Goal: Find specific page/section: Find specific page/section

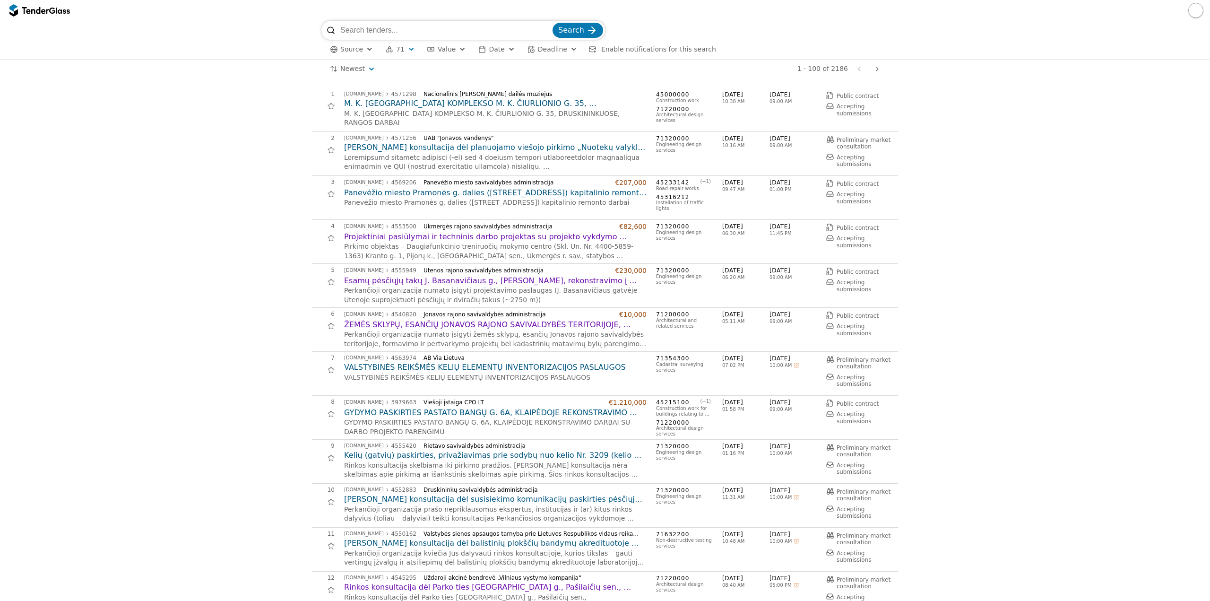
scroll to position [284, 0]
click at [403, 52] on button "71" at bounding box center [400, 49] width 37 height 12
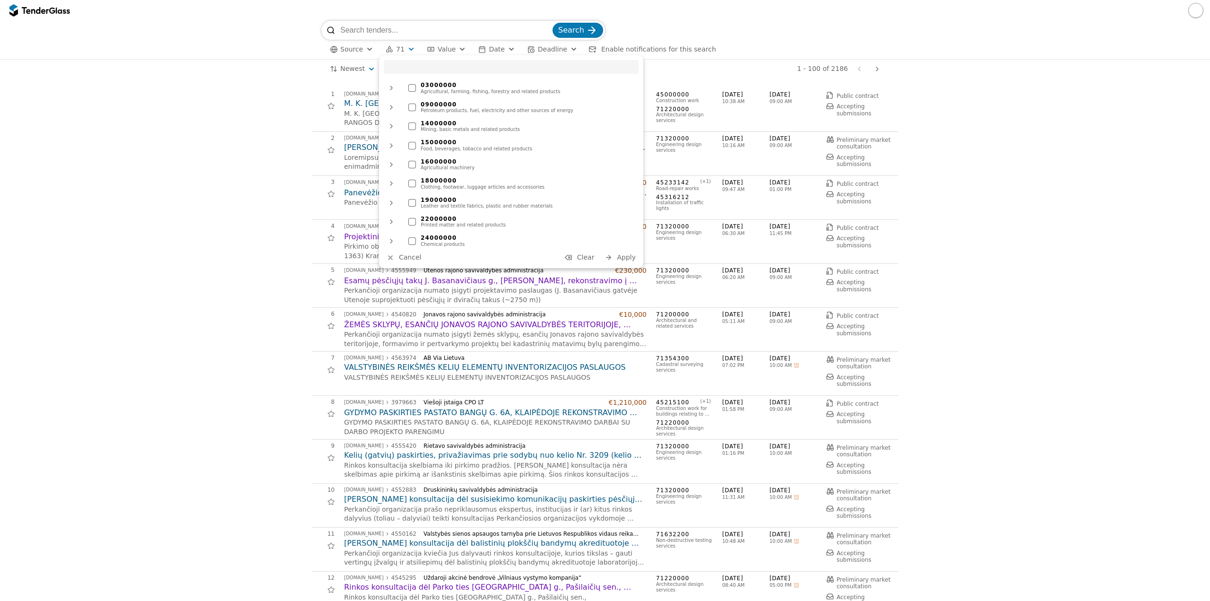
click at [586, 255] on span "Clear" at bounding box center [585, 257] width 17 height 8
click at [625, 257] on span "Apply" at bounding box center [626, 257] width 19 height 8
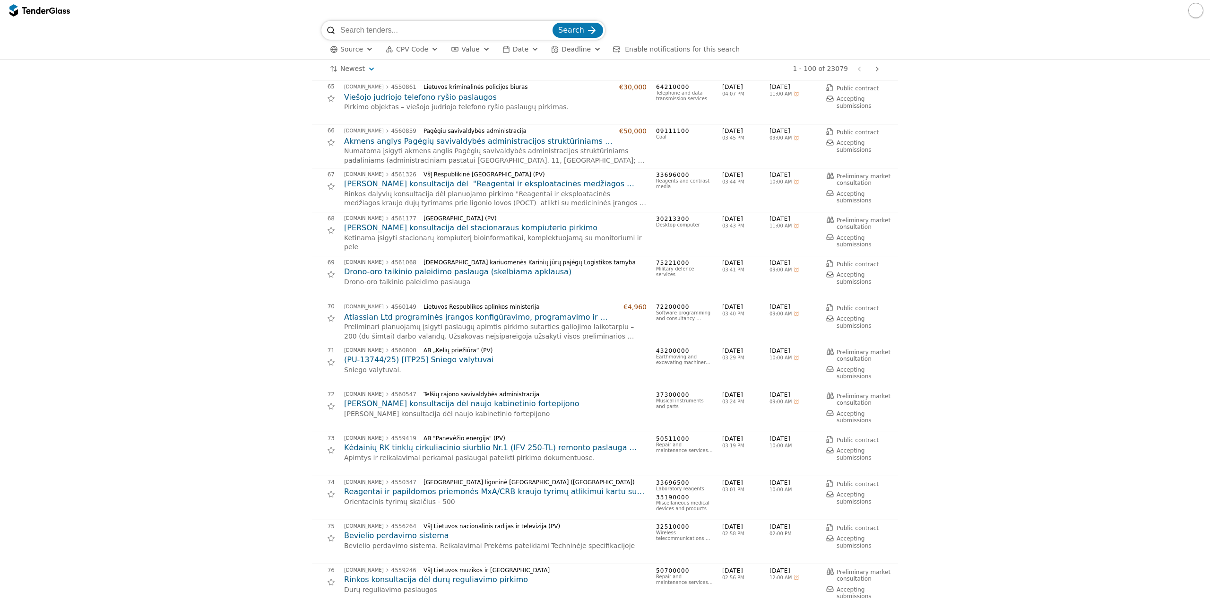
scroll to position [2835, 0]
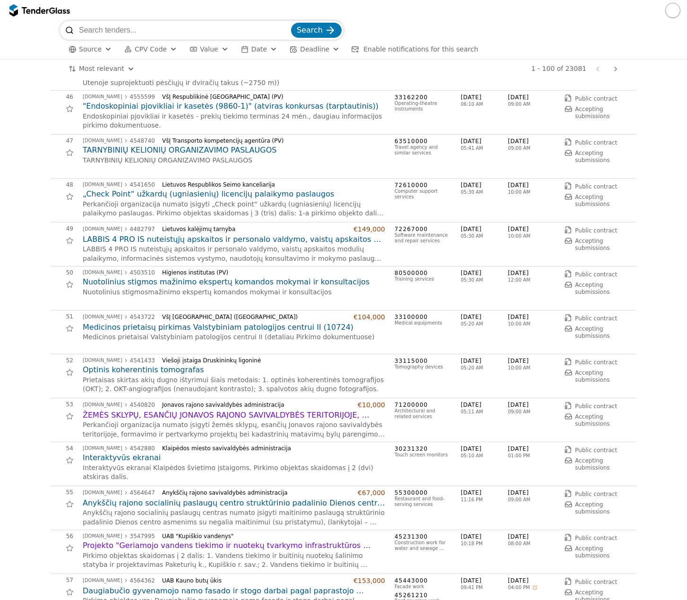
scroll to position [2032, 0]
